Goal: Task Accomplishment & Management: Manage account settings

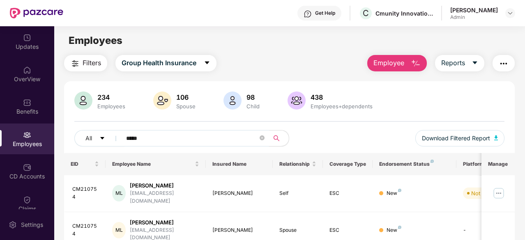
scroll to position [42, 0]
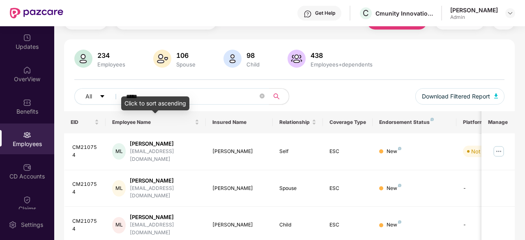
click at [136, 98] on div "Click to sort ascending" at bounding box center [155, 104] width 68 height 14
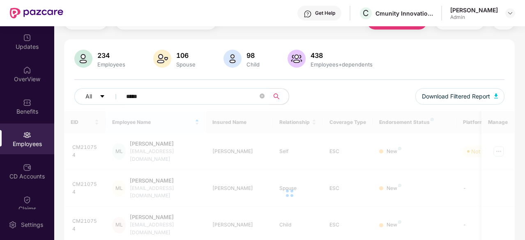
click at [138, 95] on input "*****" at bounding box center [192, 96] width 132 height 12
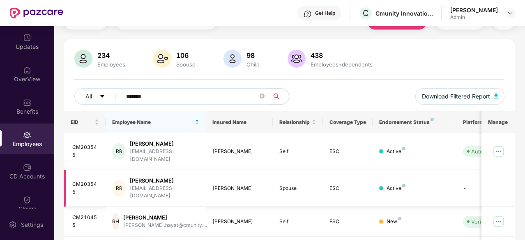
scroll to position [83, 0]
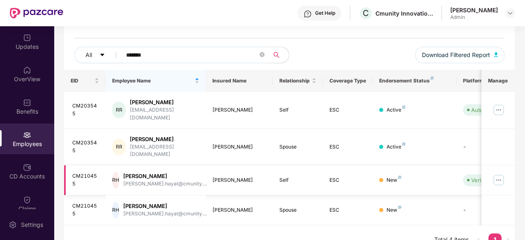
type input "*******"
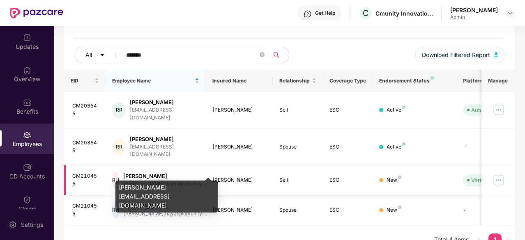
click at [157, 180] on div "[PERSON_NAME].hayat@cmunity...." at bounding box center [165, 184] width 84 height 8
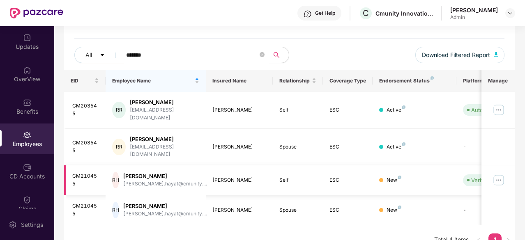
click at [119, 172] on div "RH" at bounding box center [115, 180] width 7 height 16
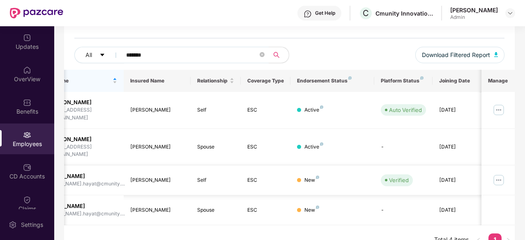
click at [504, 174] on img at bounding box center [498, 180] width 13 height 13
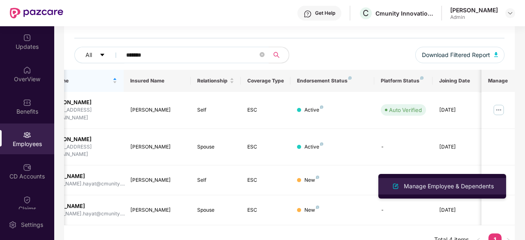
click at [429, 184] on div "Manage Employee & Dependents" at bounding box center [448, 186] width 93 height 9
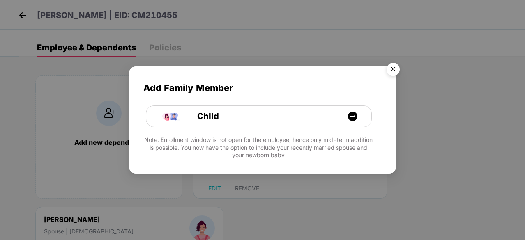
click at [395, 70] on img "Close" at bounding box center [392, 70] width 23 height 23
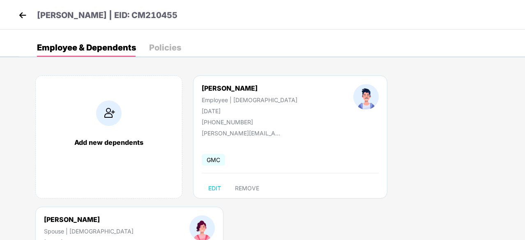
click at [26, 16] on img at bounding box center [22, 15] width 12 height 12
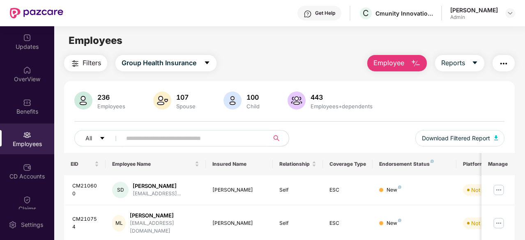
click at [156, 135] on input "text" at bounding box center [192, 138] width 132 height 12
paste input "**********"
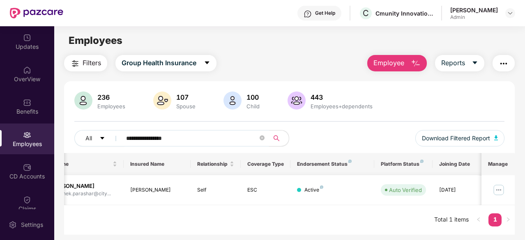
type input "**********"
click at [500, 189] on img at bounding box center [498, 190] width 13 height 13
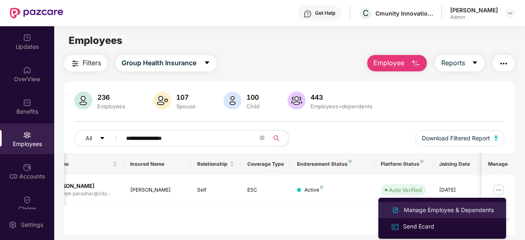
click at [427, 209] on div "Manage Employee & Dependents" at bounding box center [448, 210] width 93 height 9
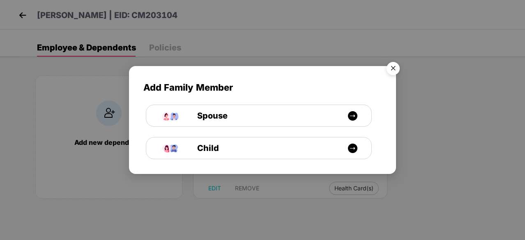
click at [395, 72] on img "Close" at bounding box center [392, 69] width 23 height 23
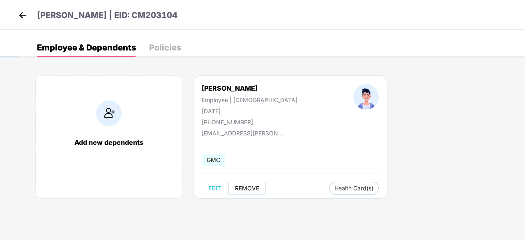
click at [244, 189] on span "REMOVE" at bounding box center [247, 188] width 24 height 7
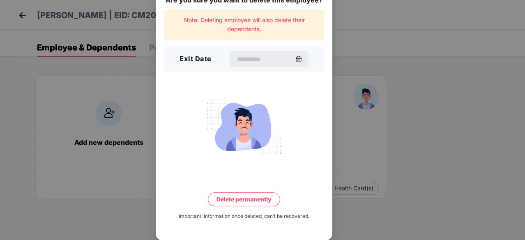
scroll to position [20, 0]
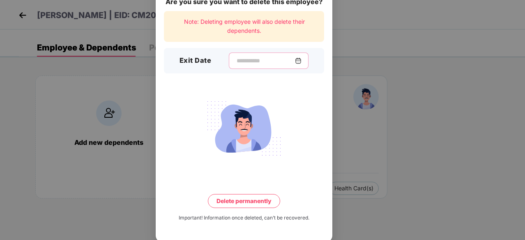
click at [271, 60] on input at bounding box center [265, 61] width 59 height 9
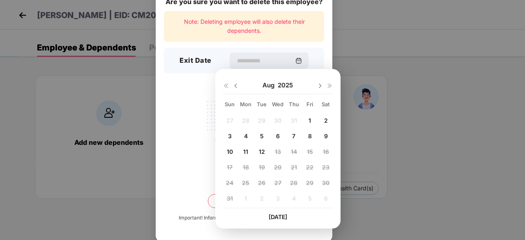
click at [233, 86] on img at bounding box center [235, 86] width 7 height 7
click at [294, 179] on span "31" at bounding box center [294, 182] width 6 height 7
type input "**********"
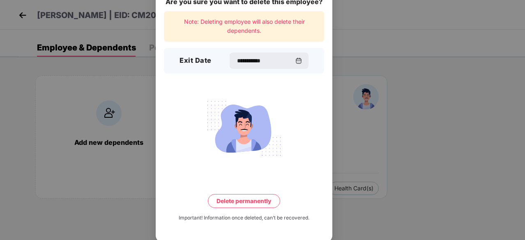
click at [250, 200] on button "Delete permanently" at bounding box center [244, 201] width 72 height 14
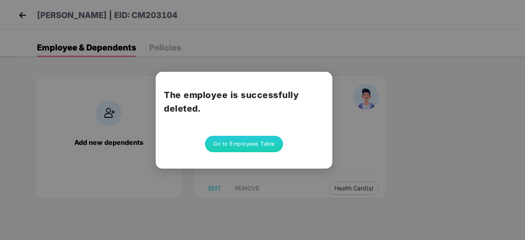
scroll to position [0, 0]
click at [242, 150] on button "Go to Employees Table" at bounding box center [244, 144] width 78 height 16
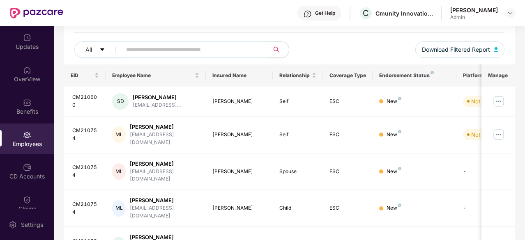
click at [146, 53] on input "text" at bounding box center [192, 50] width 132 height 12
paste input "**********"
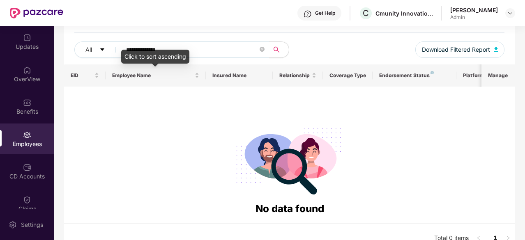
paste input "text"
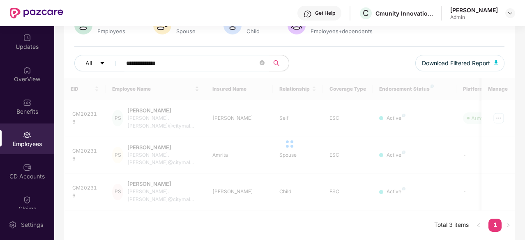
scroll to position [53, 0]
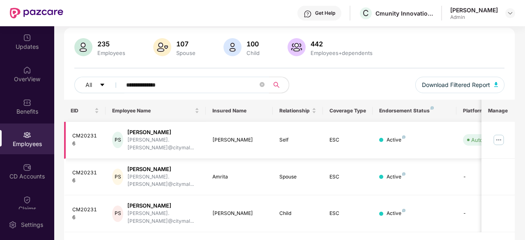
type input "**********"
click at [495, 135] on img at bounding box center [498, 139] width 13 height 13
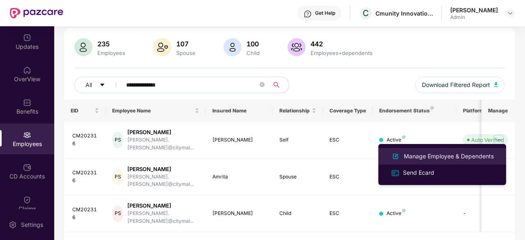
click at [424, 158] on div "Manage Employee & Dependents" at bounding box center [448, 156] width 93 height 9
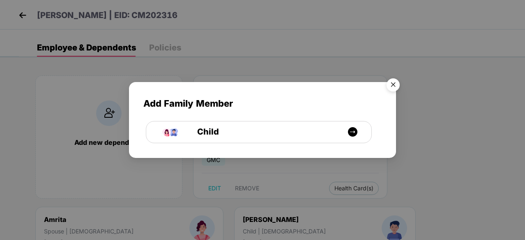
click at [393, 82] on img "Close" at bounding box center [392, 86] width 23 height 23
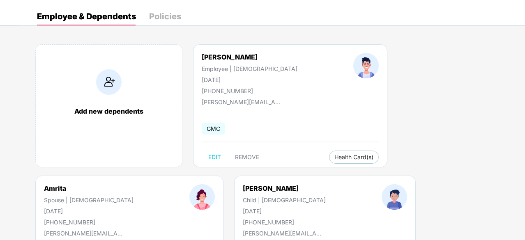
scroll to position [32, 0]
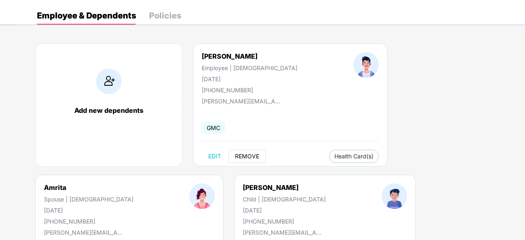
click at [250, 156] on span "REMOVE" at bounding box center [247, 156] width 24 height 7
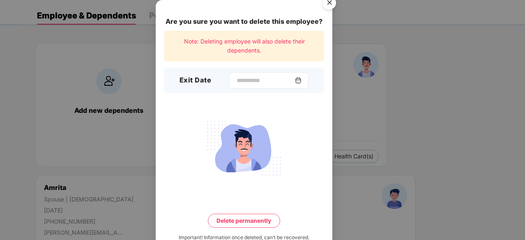
click at [233, 74] on div at bounding box center [269, 80] width 80 height 16
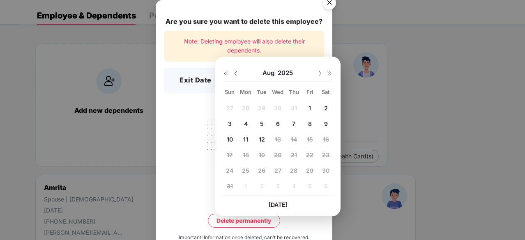
click at [236, 76] on img at bounding box center [235, 73] width 7 height 7
click at [262, 152] on span "22" at bounding box center [261, 155] width 7 height 7
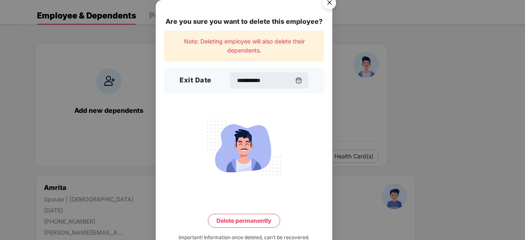
type input "**********"
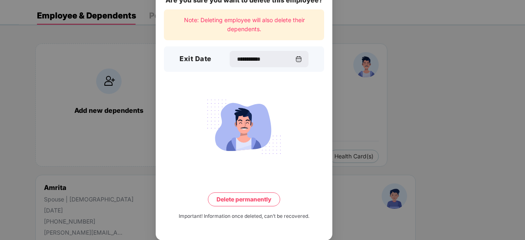
click at [246, 196] on button "Delete permanently" at bounding box center [244, 200] width 72 height 14
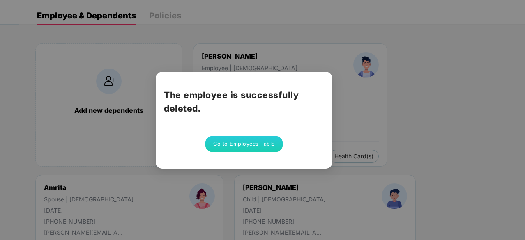
scroll to position [0, 0]
click at [306, 200] on div "The employee is successfully deleted. Go to Employees Table" at bounding box center [262, 120] width 525 height 240
click at [259, 146] on button "Go to Employees Table" at bounding box center [244, 144] width 78 height 16
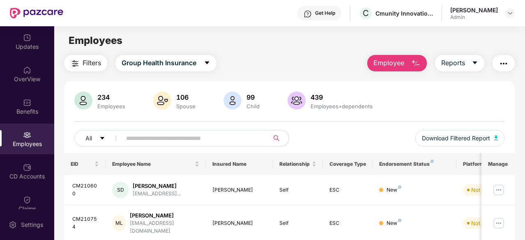
click at [188, 136] on input "text" at bounding box center [192, 138] width 132 height 12
paste input "**********"
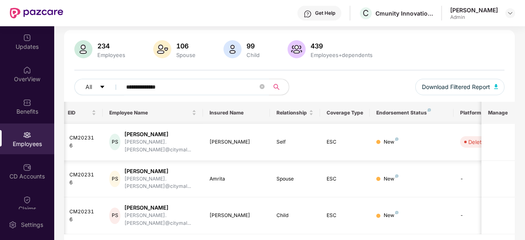
scroll to position [0, 3]
paste input "*"
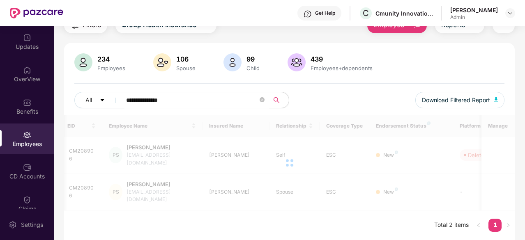
scroll to position [26, 0]
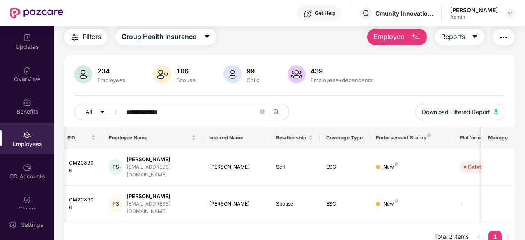
paste input "text"
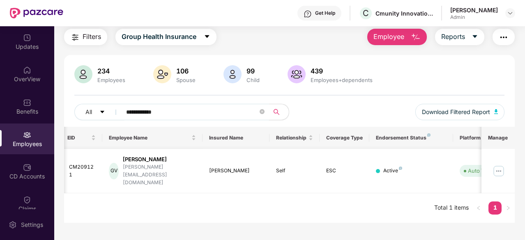
type input "**********"
click at [497, 165] on img at bounding box center [498, 171] width 13 height 13
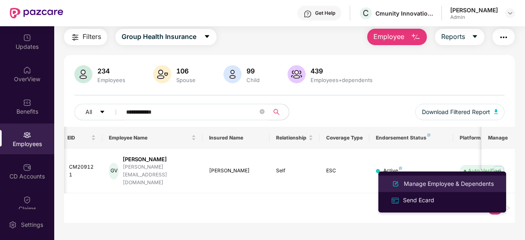
click at [434, 184] on div "Manage Employee & Dependents" at bounding box center [448, 183] width 93 height 9
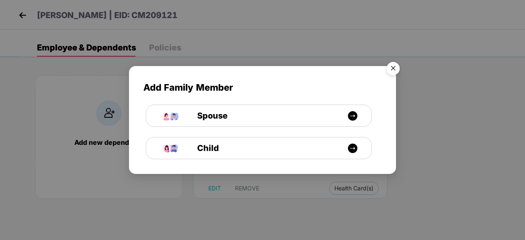
click at [394, 72] on img "Close" at bounding box center [392, 69] width 23 height 23
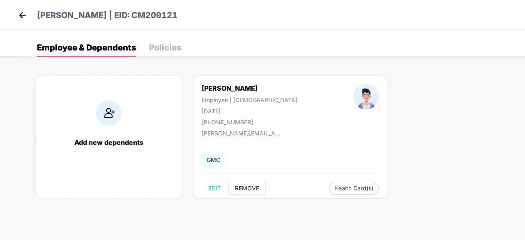
click at [255, 190] on span "REMOVE" at bounding box center [247, 188] width 24 height 7
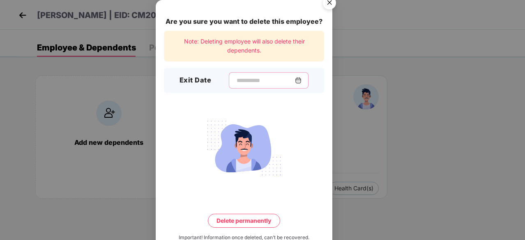
click at [244, 82] on input at bounding box center [265, 80] width 59 height 9
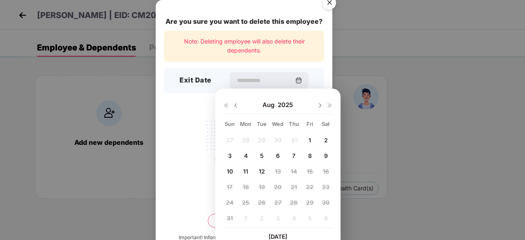
click at [234, 106] on img at bounding box center [235, 105] width 7 height 7
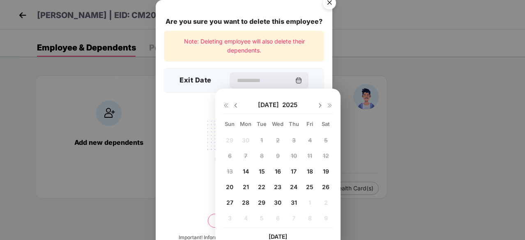
click at [234, 106] on img at bounding box center [235, 105] width 7 height 7
click at [274, 140] on div "1 2 3 4 5 6 7 8 9 10 11 12 13 14 15 16 17 18 19 20 21 22 23 24 25 26 27 28 29 3…" at bounding box center [278, 181] width 110 height 94
click at [268, 195] on div "1 2 3 4 5 6 7 8 9 10 11 12 13 14 15 16 17 18 19 20 21 22 23 24 25 26 27 28 29 3…" at bounding box center [278, 181] width 110 height 94
click at [317, 104] on img at bounding box center [320, 105] width 7 height 7
click at [245, 170] on span "14" at bounding box center [246, 171] width 6 height 7
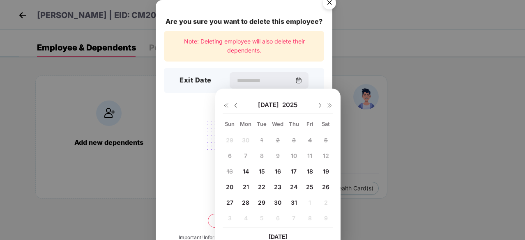
type input "**********"
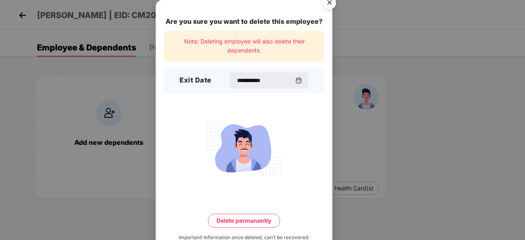
scroll to position [21, 0]
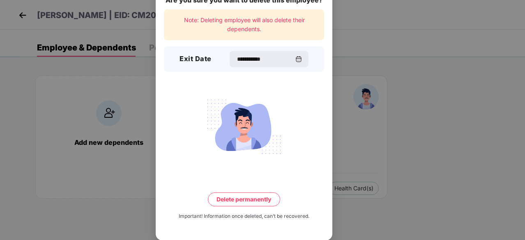
click at [230, 210] on div "**********" at bounding box center [244, 110] width 177 height 262
click at [233, 202] on button "Delete permanently" at bounding box center [244, 200] width 72 height 14
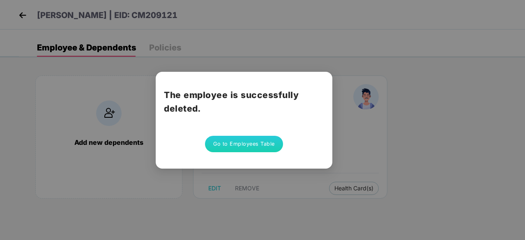
click at [240, 145] on button "Go to Employees Table" at bounding box center [244, 144] width 78 height 16
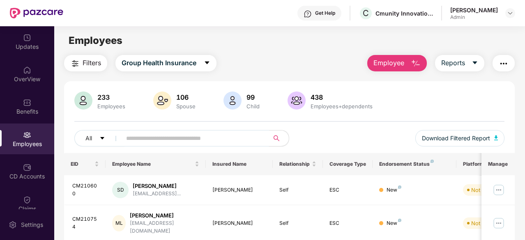
click at [182, 132] on input "text" at bounding box center [192, 138] width 132 height 12
paste input "**********"
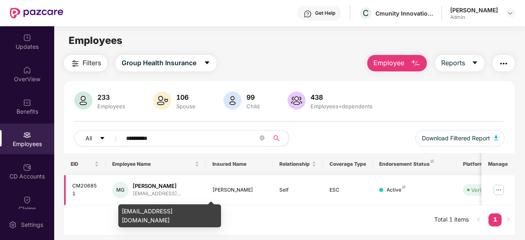
type input "**********"
click at [494, 187] on img at bounding box center [498, 190] width 13 height 13
click at [496, 188] on img at bounding box center [498, 190] width 13 height 13
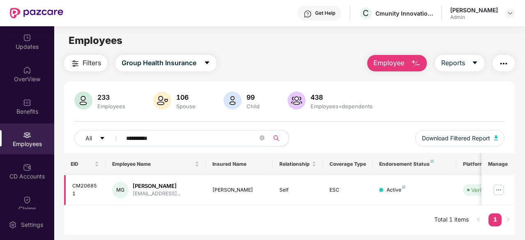
click at [499, 192] on img at bounding box center [498, 190] width 13 height 13
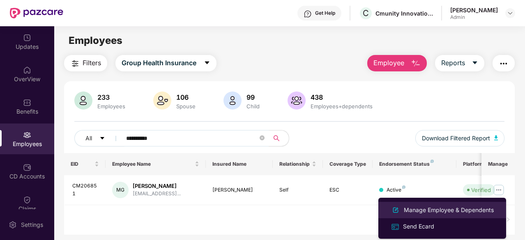
click at [431, 209] on div "Manage Employee & Dependents" at bounding box center [448, 210] width 93 height 9
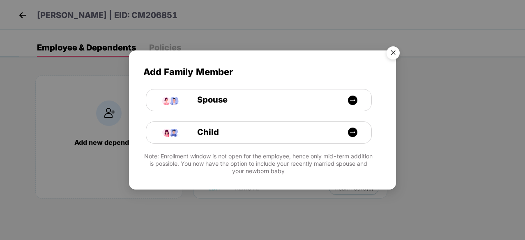
click at [395, 51] on img "Close" at bounding box center [392, 54] width 23 height 23
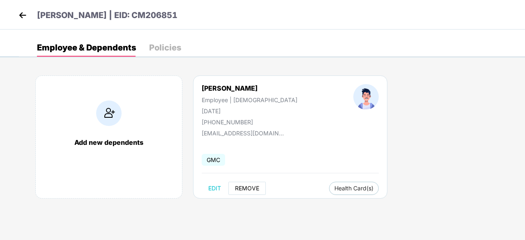
click at [244, 185] on span "REMOVE" at bounding box center [247, 188] width 24 height 7
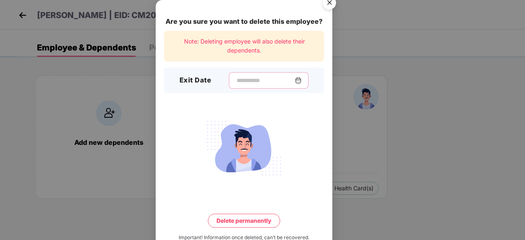
click at [242, 83] on input at bounding box center [265, 80] width 59 height 9
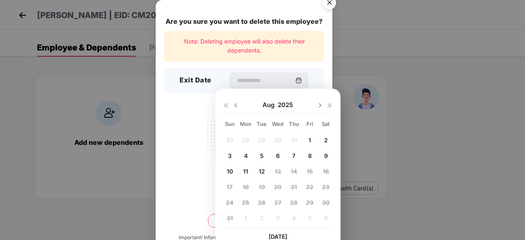
click at [236, 107] on img at bounding box center [235, 105] width 7 height 7
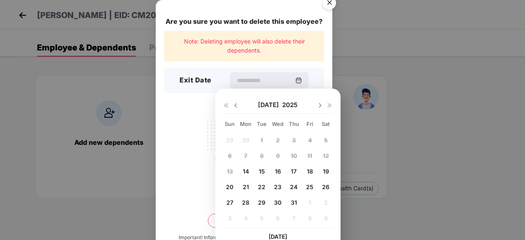
click at [243, 172] on span "14" at bounding box center [246, 171] width 6 height 7
type input "**********"
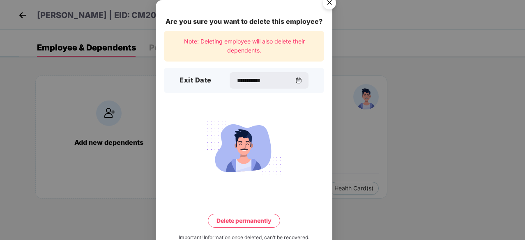
click at [246, 218] on button "Delete permanently" at bounding box center [244, 221] width 72 height 14
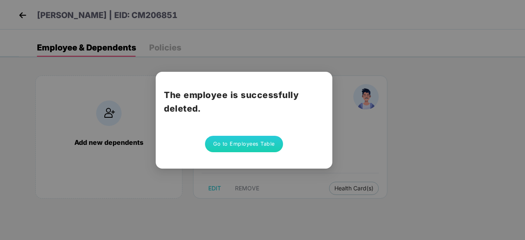
click at [257, 146] on button "Go to Employees Table" at bounding box center [244, 144] width 78 height 16
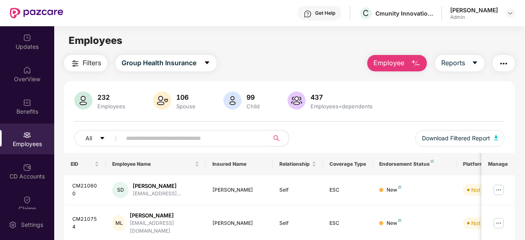
click at [159, 137] on input "text" at bounding box center [192, 138] width 132 height 12
paste input "**********"
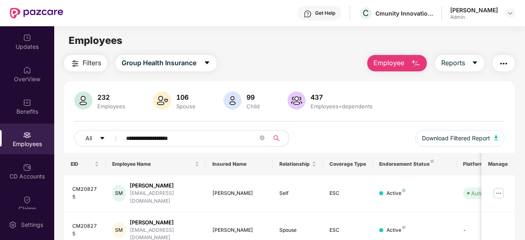
scroll to position [26, 0]
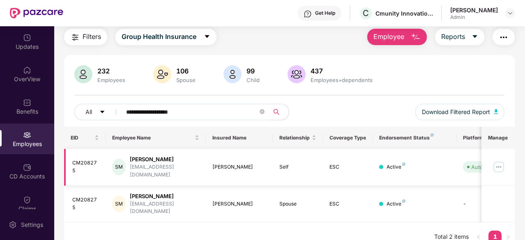
type input "**********"
click at [503, 165] on img at bounding box center [498, 167] width 13 height 13
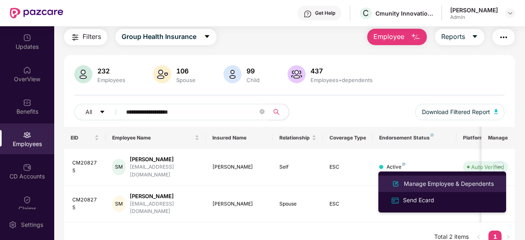
click at [451, 182] on div "Manage Employee & Dependents" at bounding box center [448, 183] width 93 height 9
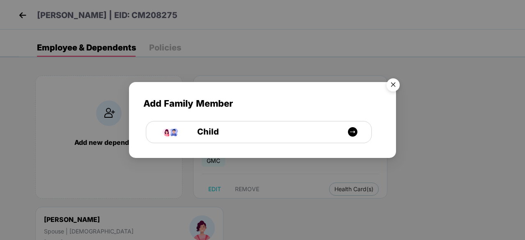
click at [395, 85] on img "Close" at bounding box center [392, 86] width 23 height 23
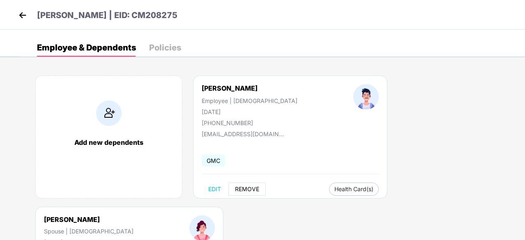
click at [244, 187] on span "REMOVE" at bounding box center [247, 189] width 24 height 7
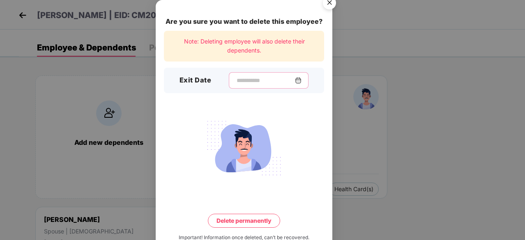
click at [236, 78] on input at bounding box center [265, 80] width 59 height 9
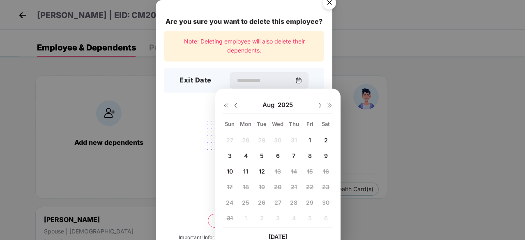
click at [235, 99] on div "[DATE]" at bounding box center [278, 105] width 110 height 16
click at [235, 105] on img at bounding box center [235, 105] width 7 height 7
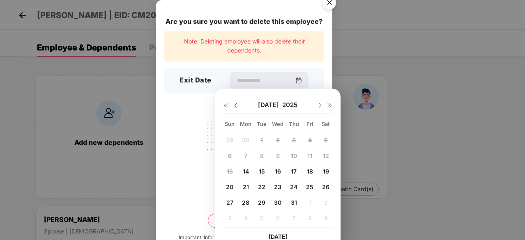
click at [244, 168] on span "14" at bounding box center [246, 171] width 6 height 7
type input "**********"
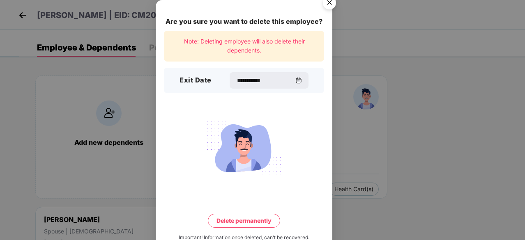
click at [260, 221] on button "Delete permanently" at bounding box center [244, 221] width 72 height 14
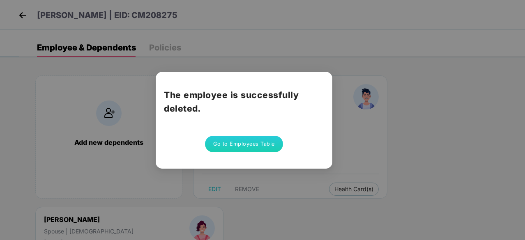
click at [248, 136] on button "Go to Employees Table" at bounding box center [244, 144] width 78 height 16
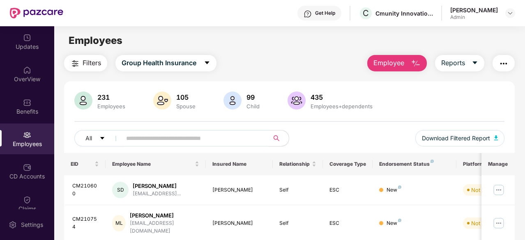
click at [153, 141] on input "text" at bounding box center [192, 138] width 132 height 12
paste input "**********"
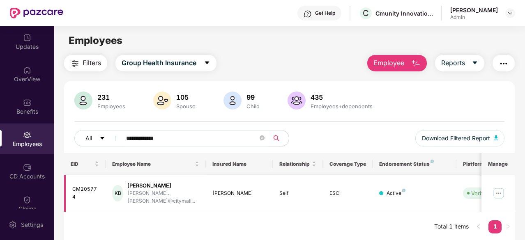
type input "**********"
click at [497, 193] on img at bounding box center [498, 193] width 13 height 13
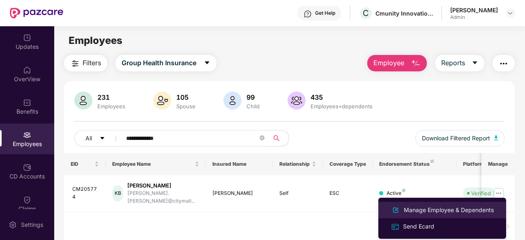
click at [434, 214] on div "Manage Employee & Dependents" at bounding box center [448, 210] width 93 height 9
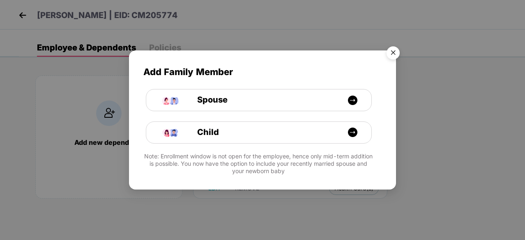
click at [395, 53] on img "Close" at bounding box center [392, 54] width 23 height 23
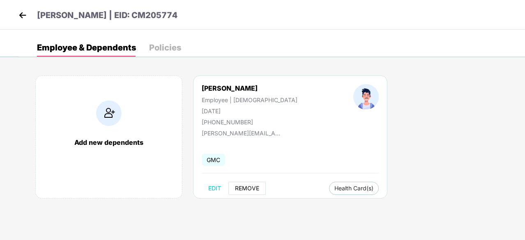
click at [256, 187] on span "REMOVE" at bounding box center [247, 188] width 24 height 7
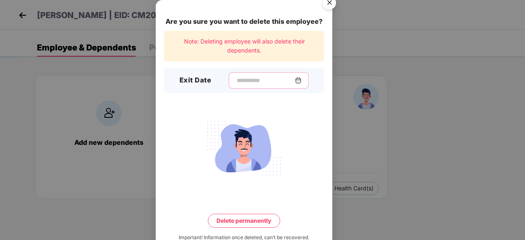
click at [257, 78] on input at bounding box center [265, 80] width 59 height 9
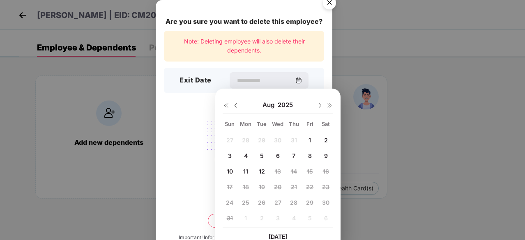
click at [235, 106] on img at bounding box center [235, 105] width 7 height 7
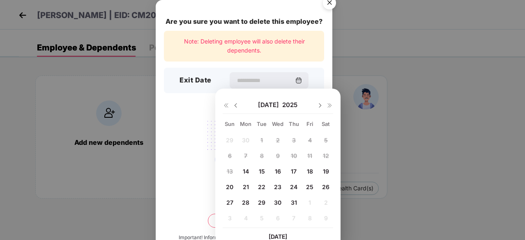
click at [246, 170] on span "14" at bounding box center [246, 171] width 6 height 7
type input "**********"
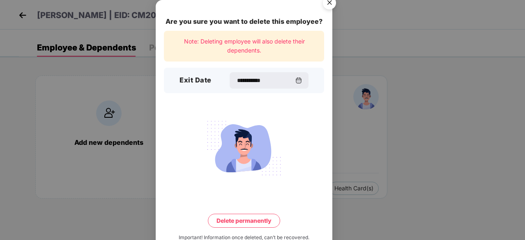
click at [262, 217] on button "Delete permanently" at bounding box center [244, 221] width 72 height 14
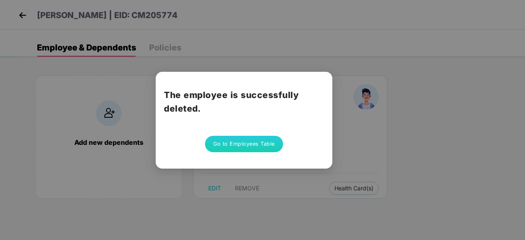
click at [241, 153] on div "The employee is successfully deleted. Go to Employees Table" at bounding box center [244, 120] width 177 height 97
click at [241, 149] on button "Go to Employees Table" at bounding box center [244, 144] width 78 height 16
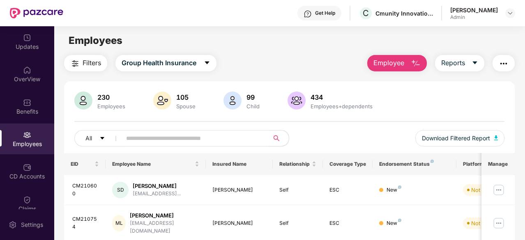
click at [161, 138] on input "text" at bounding box center [192, 138] width 132 height 12
paste input "**********"
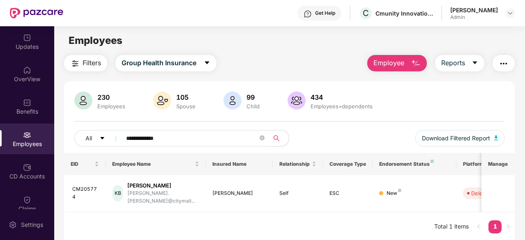
click at [135, 132] on input "**********" at bounding box center [192, 138] width 132 height 12
paste input "text"
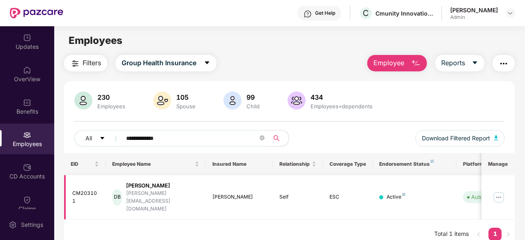
type input "**********"
click at [502, 191] on img at bounding box center [498, 197] width 13 height 13
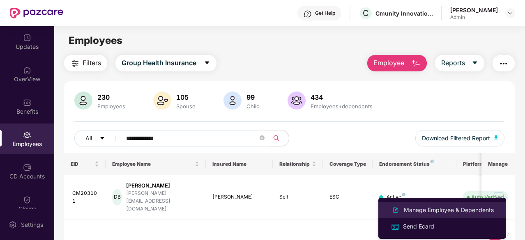
click at [467, 208] on div "Manage Employee & Dependents" at bounding box center [448, 210] width 93 height 9
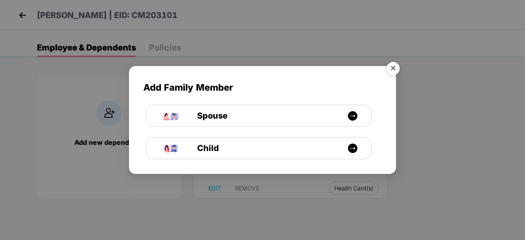
click at [398, 71] on img "Close" at bounding box center [392, 69] width 23 height 23
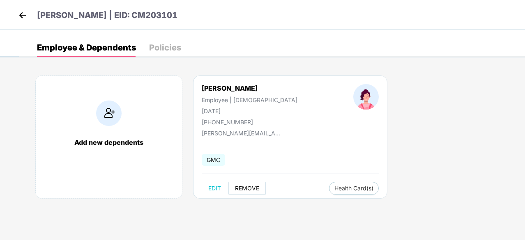
click at [243, 189] on span "REMOVE" at bounding box center [247, 188] width 24 height 7
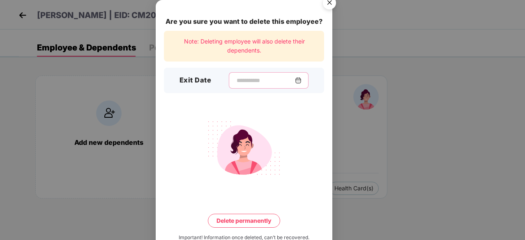
click at [236, 79] on input at bounding box center [265, 80] width 59 height 9
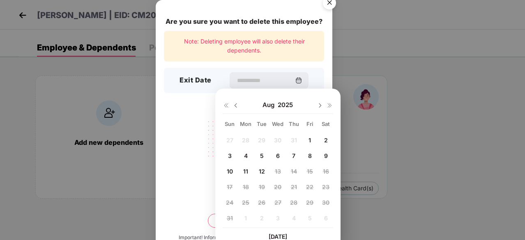
click at [232, 108] on img at bounding box center [235, 105] width 7 height 7
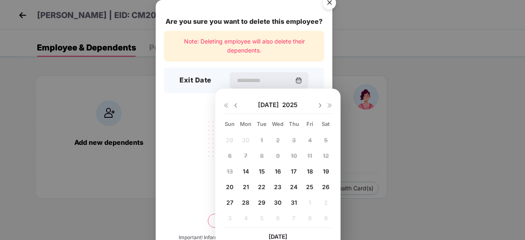
click at [245, 169] on span "14" at bounding box center [246, 171] width 6 height 7
type input "**********"
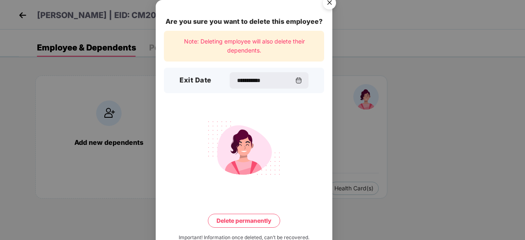
click at [241, 221] on button "Delete permanently" at bounding box center [244, 221] width 72 height 14
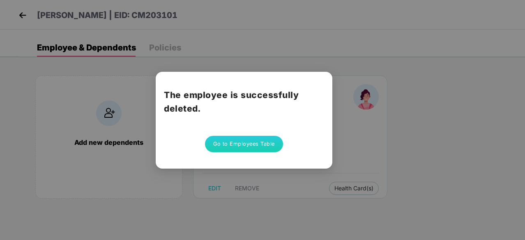
click at [241, 221] on div "The employee is successfully deleted. Go to Employees Table" at bounding box center [262, 120] width 525 height 240
click at [232, 154] on div "The employee is successfully deleted. Go to Employees Table" at bounding box center [244, 120] width 177 height 97
click at [233, 135] on div "The employee is successfully deleted. Go to Employees Table" at bounding box center [244, 120] width 177 height 97
click at [233, 141] on button "Go to Employees Table" at bounding box center [244, 144] width 78 height 16
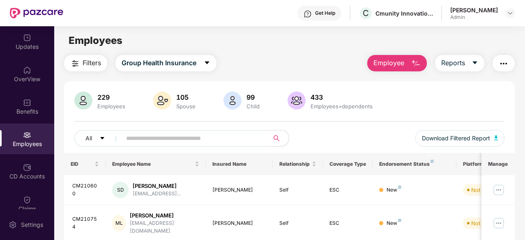
click at [150, 136] on input "text" at bounding box center [192, 138] width 132 height 12
paste input "**********"
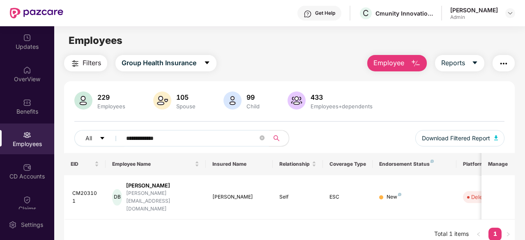
paste input "****"
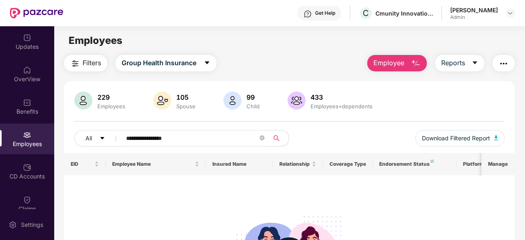
paste input "text"
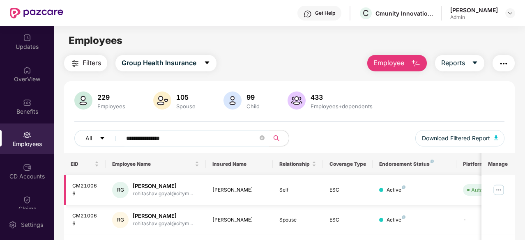
type input "**********"
click at [495, 187] on img at bounding box center [498, 190] width 13 height 13
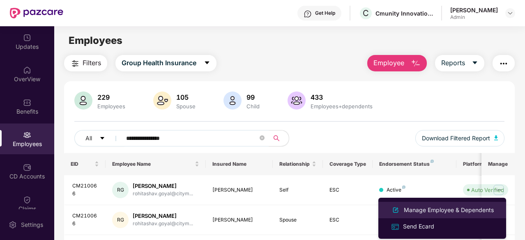
click at [450, 206] on div "Manage Employee & Dependents" at bounding box center [448, 210] width 93 height 9
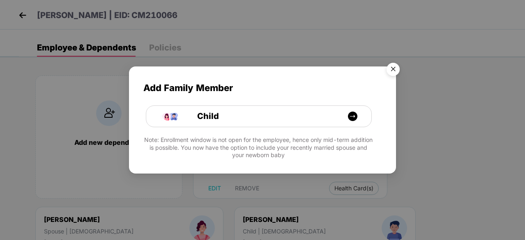
click at [395, 72] on img "Close" at bounding box center [392, 70] width 23 height 23
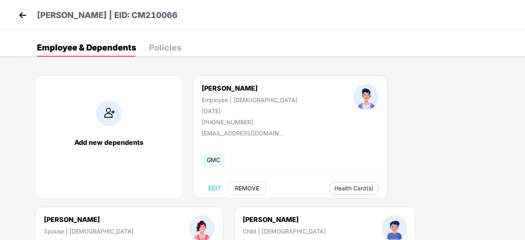
click at [242, 189] on span "REMOVE" at bounding box center [247, 188] width 24 height 7
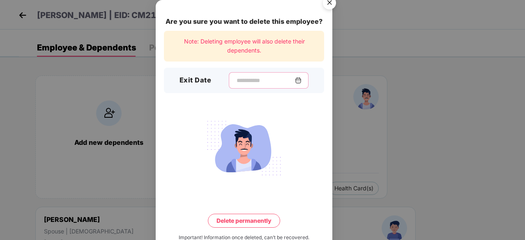
click at [252, 81] on input at bounding box center [265, 80] width 59 height 9
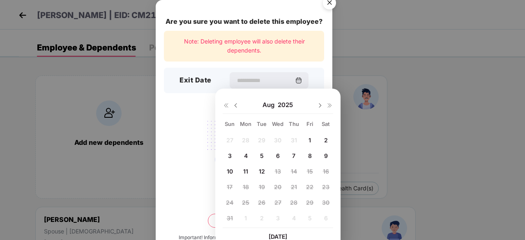
click at [232, 104] on div at bounding box center [231, 104] width 16 height 7
click at [233, 104] on img at bounding box center [235, 105] width 7 height 7
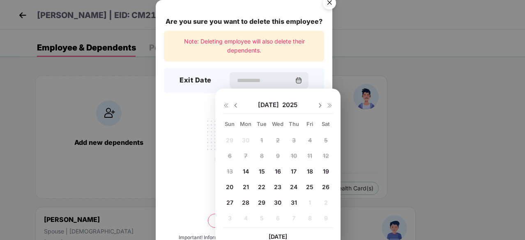
click at [247, 171] on span "14" at bounding box center [246, 171] width 6 height 7
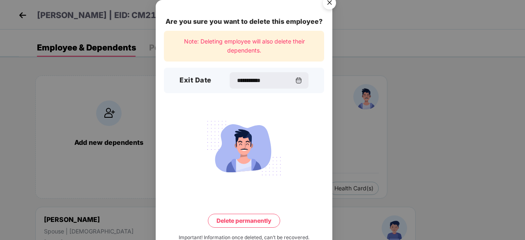
type input "**********"
click at [255, 219] on button "Delete permanently" at bounding box center [244, 221] width 72 height 14
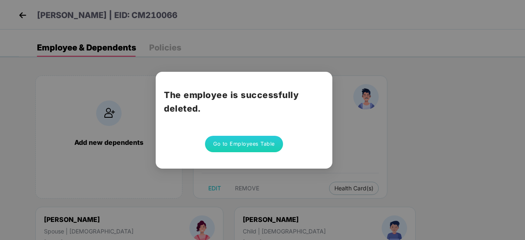
click at [256, 145] on button "Go to Employees Table" at bounding box center [244, 144] width 78 height 16
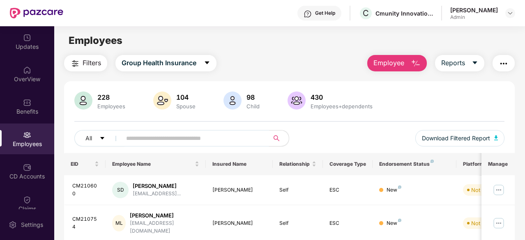
click at [184, 140] on input "text" at bounding box center [192, 138] width 132 height 12
paste input "**********"
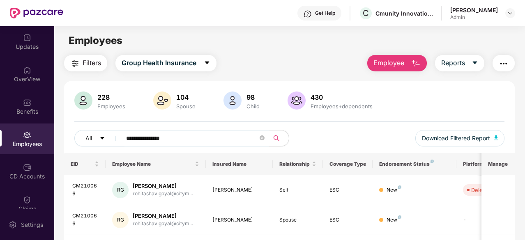
click at [156, 141] on input "**********" at bounding box center [192, 138] width 132 height 12
paste input "text"
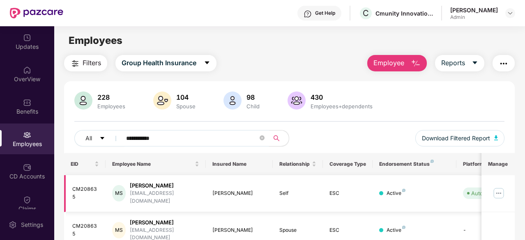
type input "**********"
click at [496, 188] on img at bounding box center [498, 193] width 13 height 13
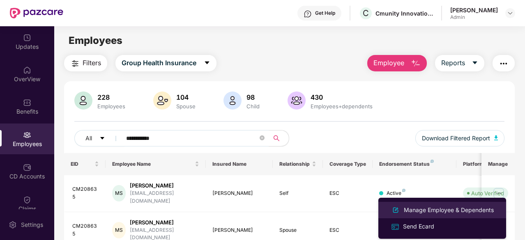
click at [417, 215] on li "Manage Employee & Dependents" at bounding box center [442, 210] width 128 height 16
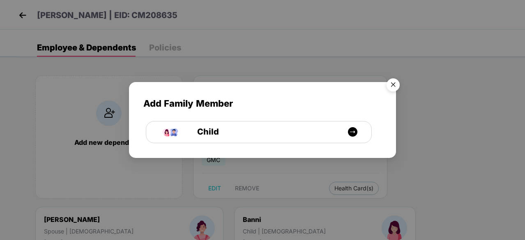
click at [389, 88] on img "Close" at bounding box center [392, 86] width 23 height 23
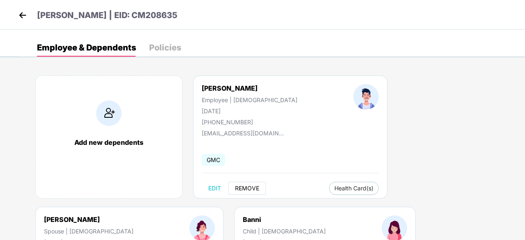
click at [252, 189] on span "REMOVE" at bounding box center [247, 188] width 24 height 7
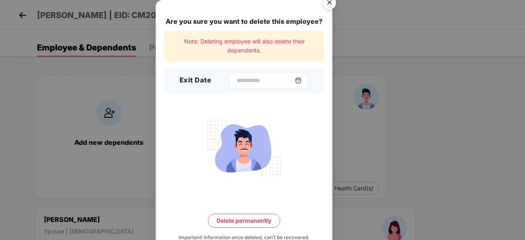
click at [245, 85] on div at bounding box center [269, 80] width 80 height 16
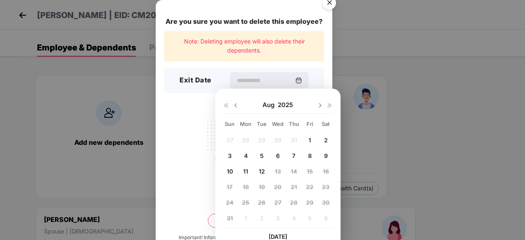
click at [239, 107] on div "[DATE]" at bounding box center [278, 105] width 110 height 16
click at [235, 106] on img at bounding box center [235, 105] width 7 height 7
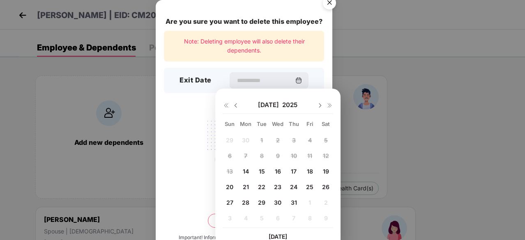
click at [245, 172] on span "14" at bounding box center [246, 171] width 6 height 7
type input "**********"
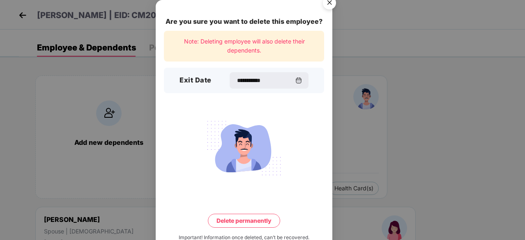
click at [240, 222] on button "Delete permanently" at bounding box center [244, 221] width 72 height 14
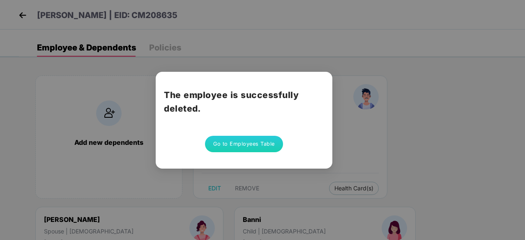
click at [227, 144] on button "Go to Employees Table" at bounding box center [244, 144] width 78 height 16
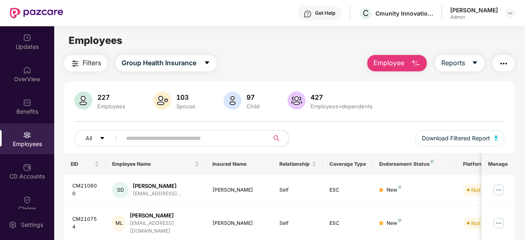
click at [163, 135] on input "text" at bounding box center [192, 138] width 132 height 12
paste input "**********"
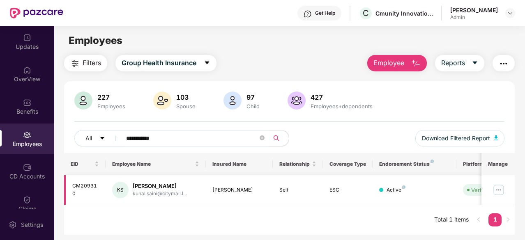
type input "**********"
click at [151, 186] on div "[PERSON_NAME]" at bounding box center [160, 186] width 54 height 8
click at [499, 191] on img at bounding box center [498, 190] width 13 height 13
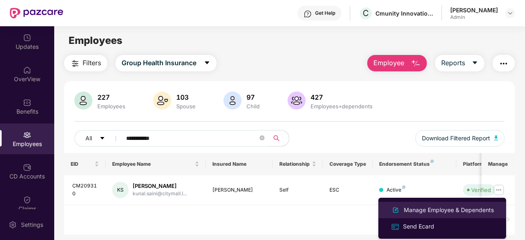
click at [476, 206] on div "Manage Employee & Dependents" at bounding box center [448, 210] width 93 height 9
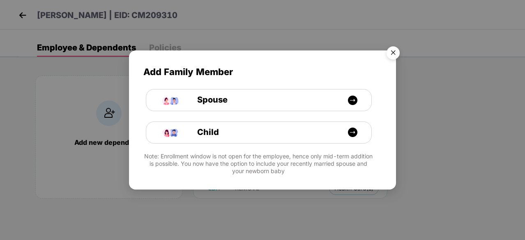
click at [394, 51] on img "Close" at bounding box center [392, 54] width 23 height 23
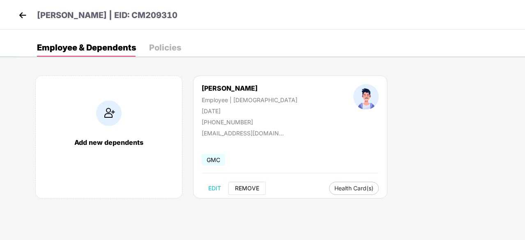
click at [239, 185] on span "REMOVE" at bounding box center [247, 188] width 24 height 7
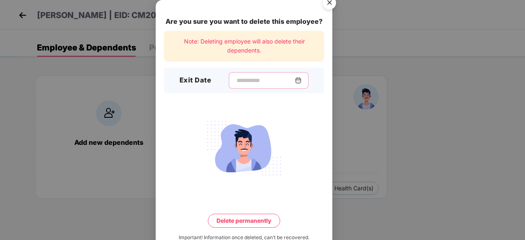
click at [239, 81] on input at bounding box center [265, 80] width 59 height 9
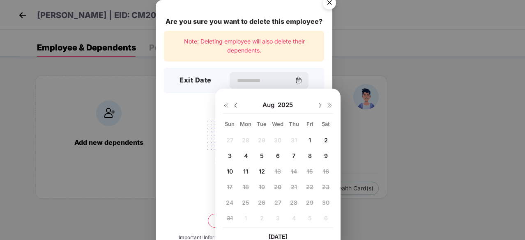
click at [236, 110] on div "[DATE]" at bounding box center [278, 105] width 110 height 16
click at [236, 106] on img at bounding box center [235, 105] width 7 height 7
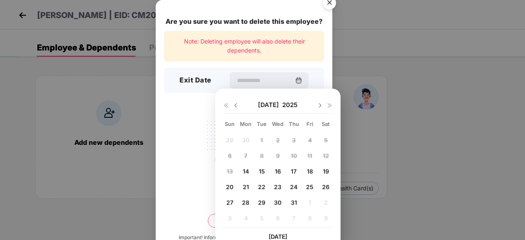
click at [245, 176] on div "14" at bounding box center [245, 171] width 12 height 12
type input "**********"
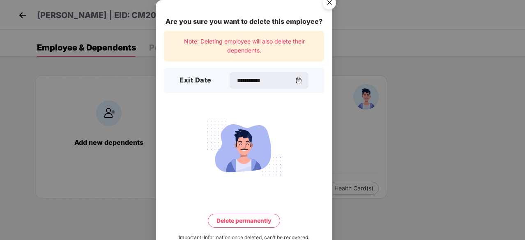
click at [255, 216] on button "Delete permanently" at bounding box center [244, 221] width 72 height 14
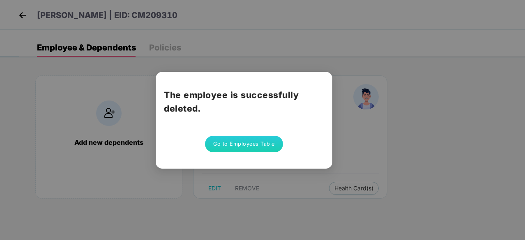
click at [234, 143] on button "Go to Employees Table" at bounding box center [244, 144] width 78 height 16
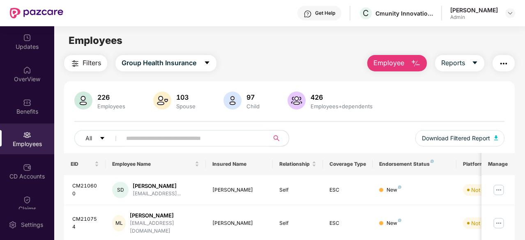
click at [159, 138] on input "text" at bounding box center [192, 138] width 132 height 12
paste input "**********"
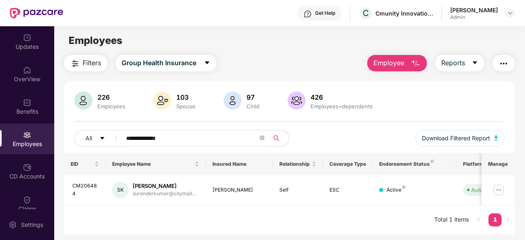
type input "**********"
click at [496, 188] on img at bounding box center [498, 190] width 13 height 13
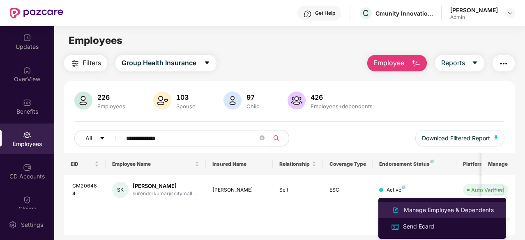
click at [447, 215] on div "Manage Employee & Dependents" at bounding box center [442, 210] width 106 height 10
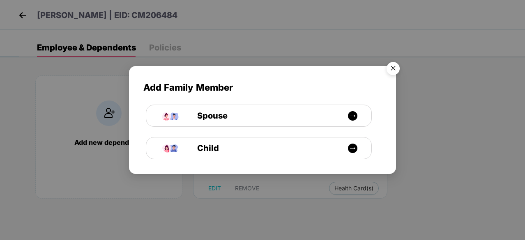
click at [392, 68] on img "Close" at bounding box center [392, 69] width 23 height 23
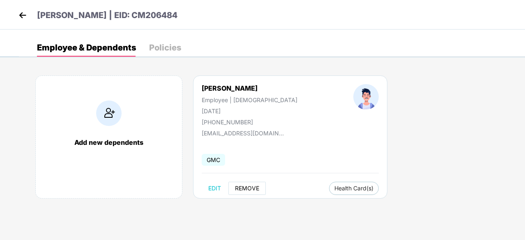
click at [253, 189] on span "REMOVE" at bounding box center [247, 188] width 24 height 7
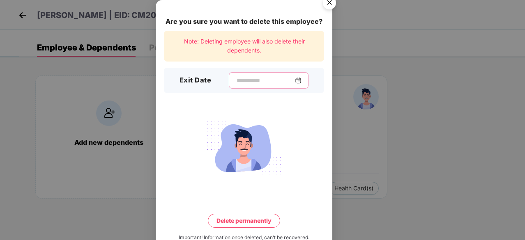
click at [250, 78] on input at bounding box center [265, 80] width 59 height 9
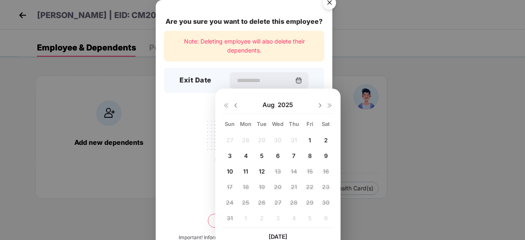
click at [235, 108] on img at bounding box center [235, 105] width 7 height 7
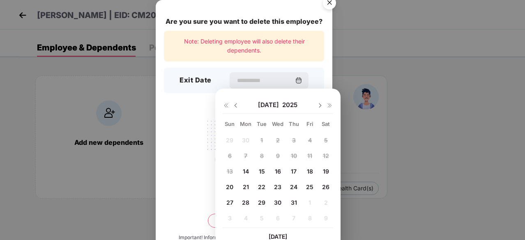
click at [244, 172] on span "14" at bounding box center [246, 171] width 6 height 7
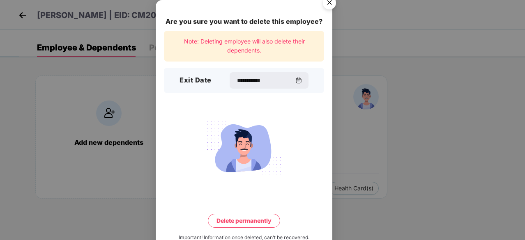
type input "**********"
click at [252, 220] on button "Delete permanently" at bounding box center [244, 221] width 72 height 14
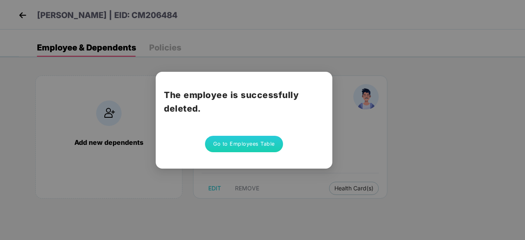
click at [250, 143] on button "Go to Employees Table" at bounding box center [244, 144] width 78 height 16
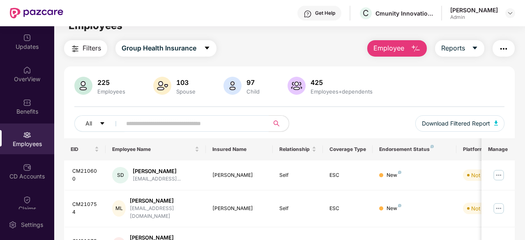
scroll to position [0, 0]
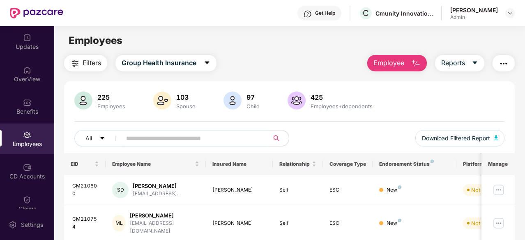
click at [200, 148] on div "All Download Filtered Report" at bounding box center [289, 141] width 430 height 23
click at [200, 141] on input "text" at bounding box center [192, 138] width 132 height 12
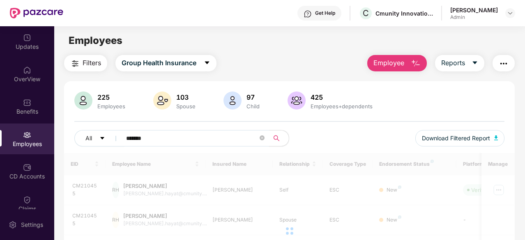
scroll to position [83, 0]
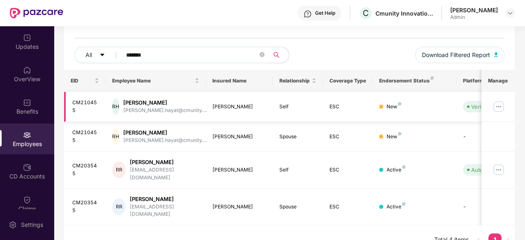
type input "*******"
click at [496, 110] on img at bounding box center [498, 106] width 13 height 13
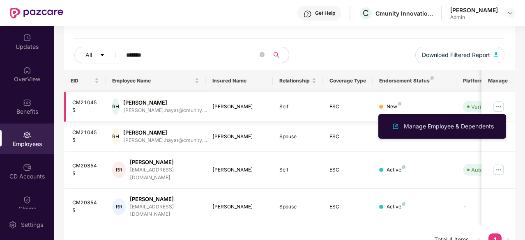
click at [394, 100] on td "New" at bounding box center [413, 107] width 83 height 30
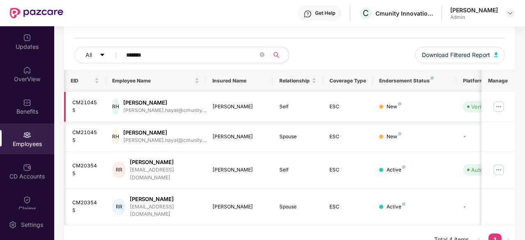
scroll to position [0, 82]
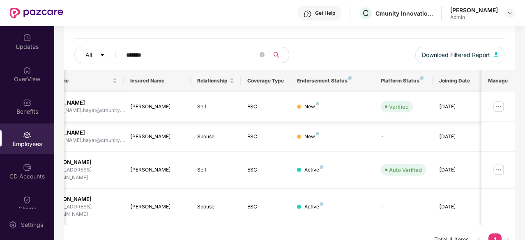
click at [501, 109] on img at bounding box center [498, 106] width 13 height 13
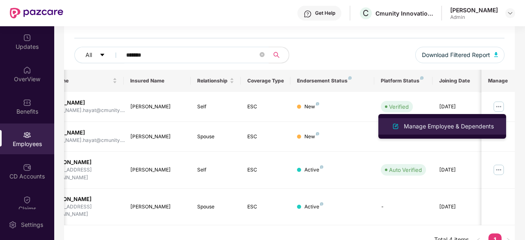
click at [475, 126] on div "Manage Employee & Dependents" at bounding box center [448, 126] width 93 height 9
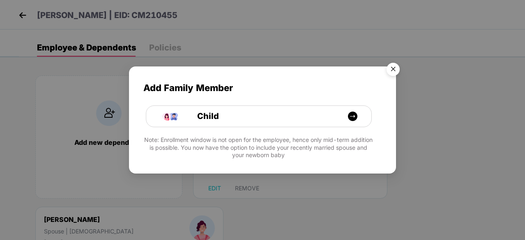
click at [390, 70] on img "Close" at bounding box center [392, 70] width 23 height 23
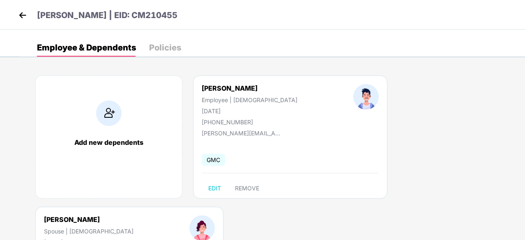
click at [18, 9] on img at bounding box center [22, 15] width 12 height 12
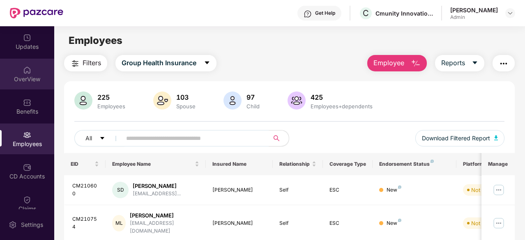
click at [32, 75] on div "OverView" at bounding box center [27, 79] width 54 height 8
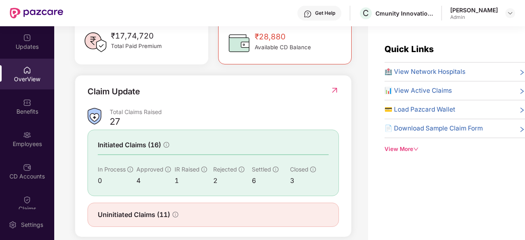
scroll to position [267, 0]
